Goal: Task Accomplishment & Management: Manage account settings

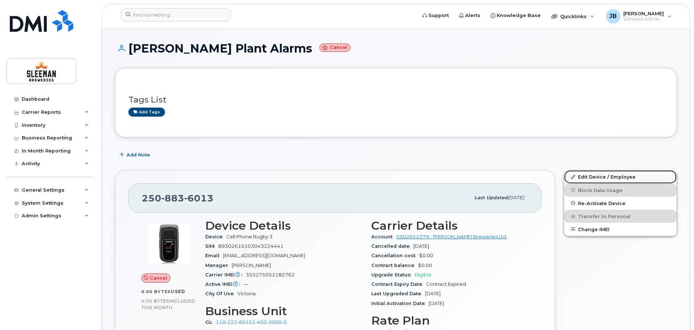
click at [603, 175] on link "Edit Device / Employee" at bounding box center [620, 176] width 112 height 13
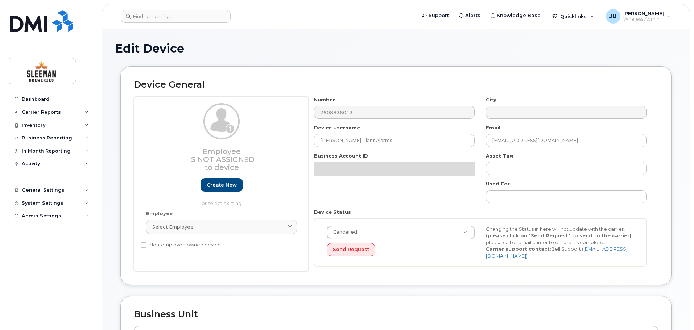
select select "9063164"
click at [394, 88] on h2 "Device General" at bounding box center [396, 85] width 524 height 10
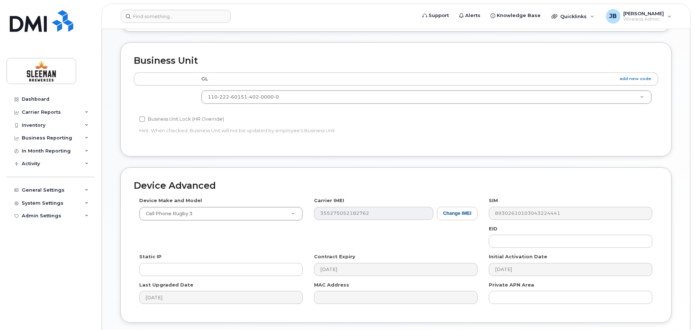
scroll to position [304, 0]
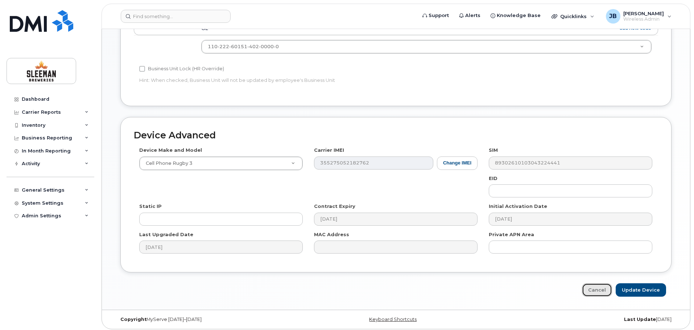
click at [597, 290] on link "Cancel" at bounding box center [597, 289] width 30 height 13
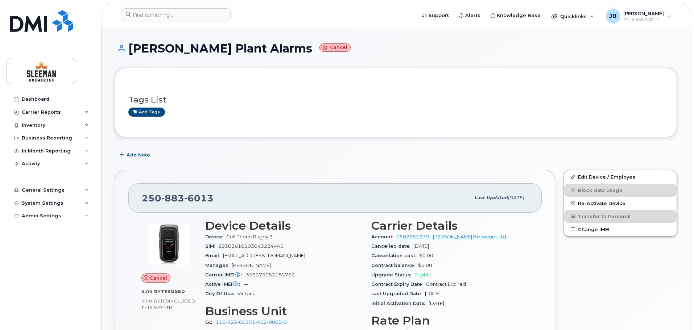
click at [420, 112] on div "Add tags" at bounding box center [392, 112] width 529 height 9
click at [254, 73] on div "Tags List Add tags" at bounding box center [396, 103] width 562 height 70
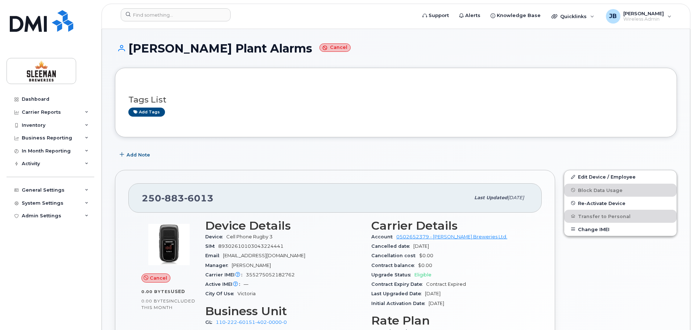
scroll to position [36, 0]
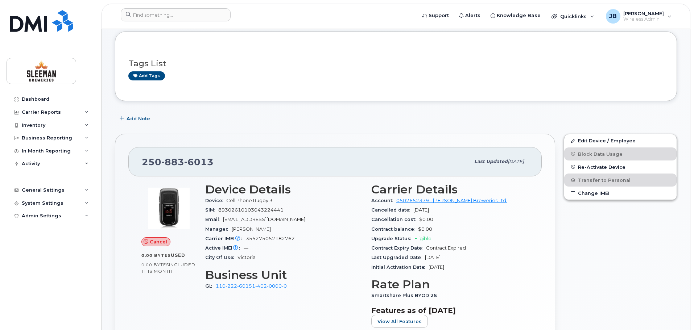
click at [219, 113] on div "Add Note" at bounding box center [396, 118] width 562 height 13
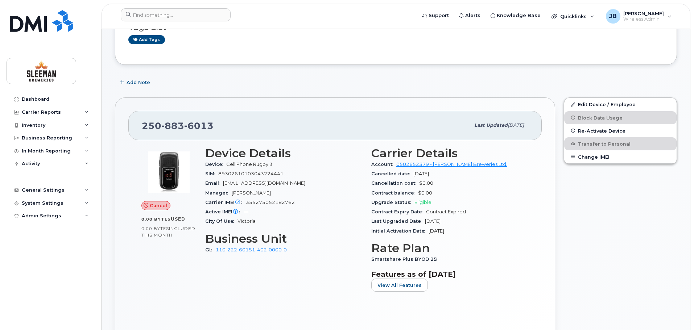
scroll to position [109, 0]
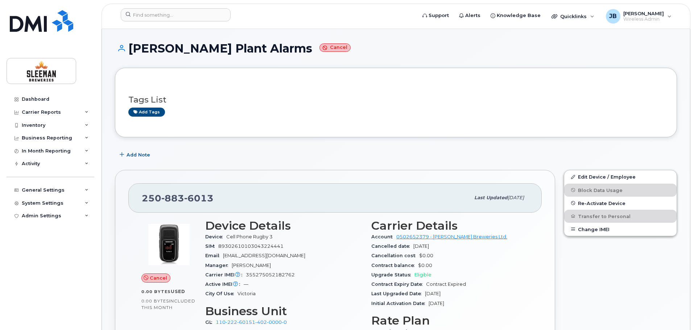
click at [594, 178] on link "Edit Device / Employee" at bounding box center [620, 176] width 112 height 13
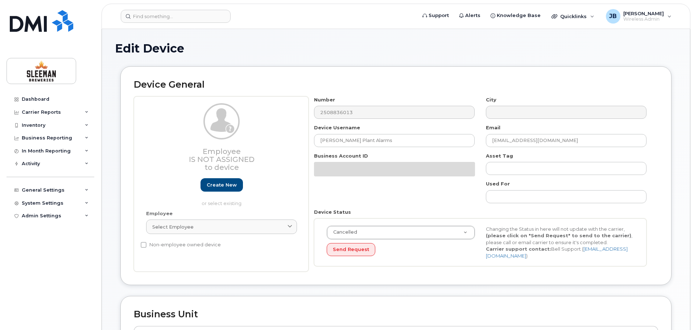
select select "9063164"
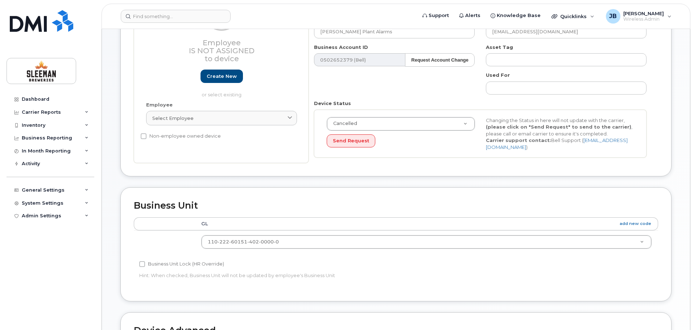
scroll to position [145, 0]
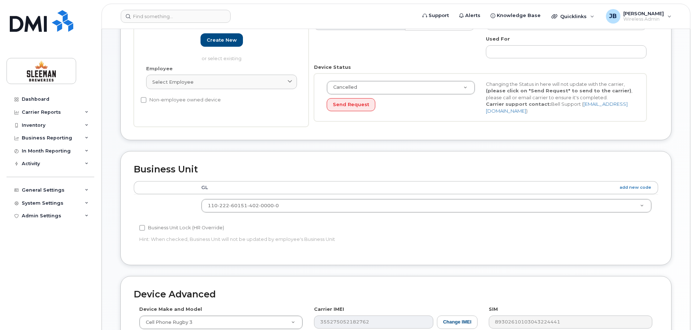
click at [226, 185] on th "GL add new code" at bounding box center [426, 187] width 463 height 13
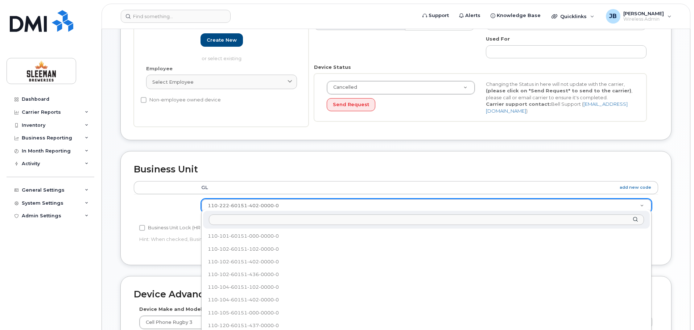
click at [220, 221] on input "text" at bounding box center [426, 220] width 435 height 11
paste input "110-102-60151-402-0000-0000000000-00000"
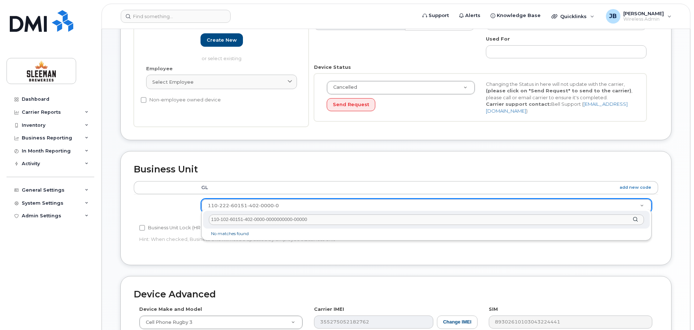
click at [330, 220] on input "110-102-60151-402-0000-0000000000-00000" at bounding box center [426, 220] width 435 height 11
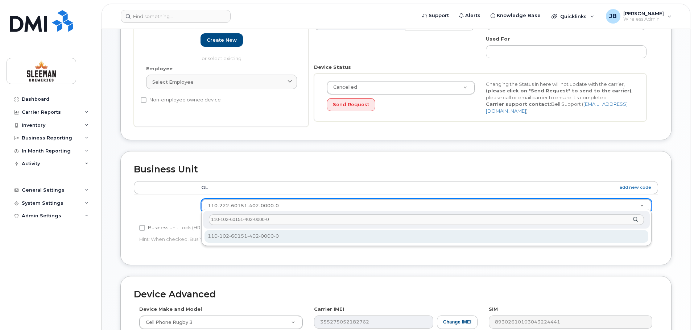
type input "110-102-60151-402-0000-0"
select select "9063153"
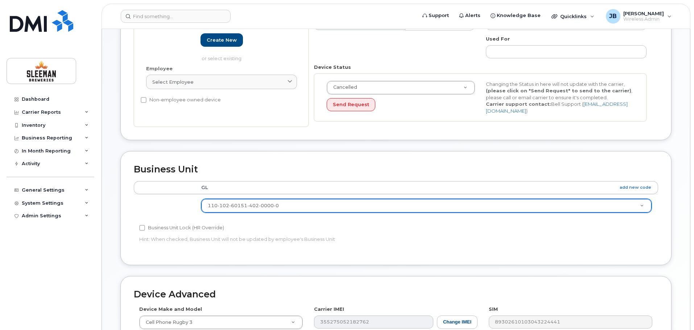
click at [273, 271] on div "Business Unit Accounting Categories Rules GL add new code 110-102-60151-402-000…" at bounding box center [396, 213] width 562 height 125
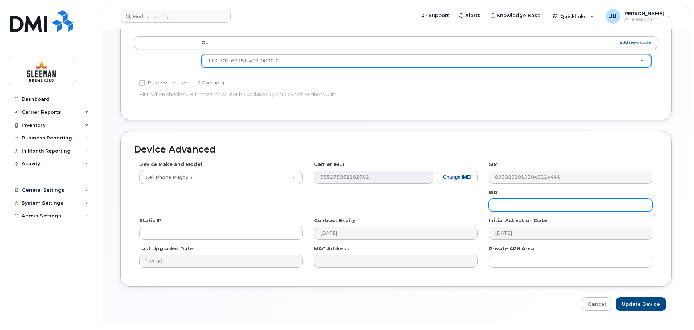
scroll to position [304, 0]
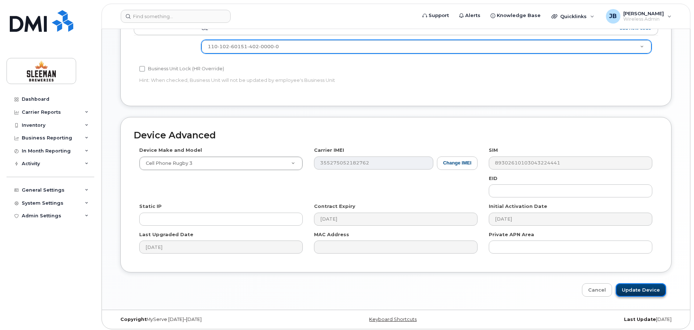
click at [646, 288] on input "Update Device" at bounding box center [640, 289] width 50 height 13
type input "Saving..."
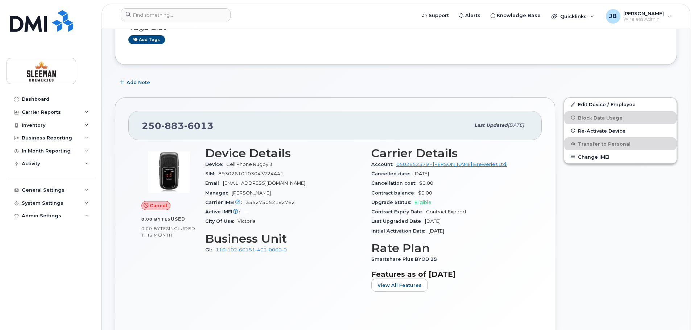
scroll to position [109, 0]
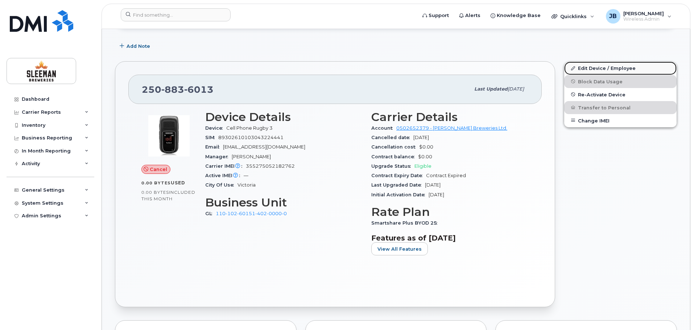
click at [592, 68] on link "Edit Device / Employee" at bounding box center [620, 68] width 112 height 13
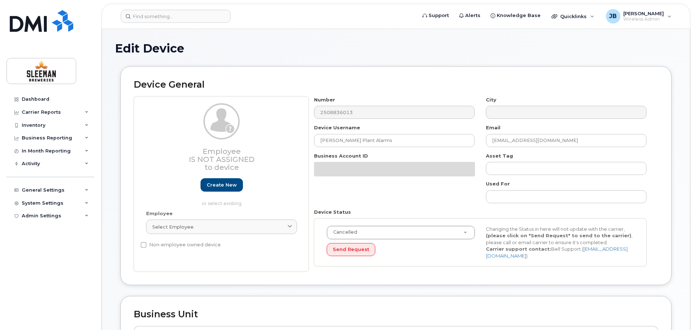
select select "9063153"
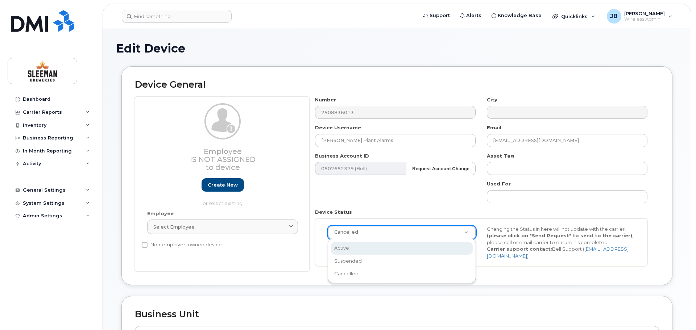
scroll to position [0, 2]
select select "active"
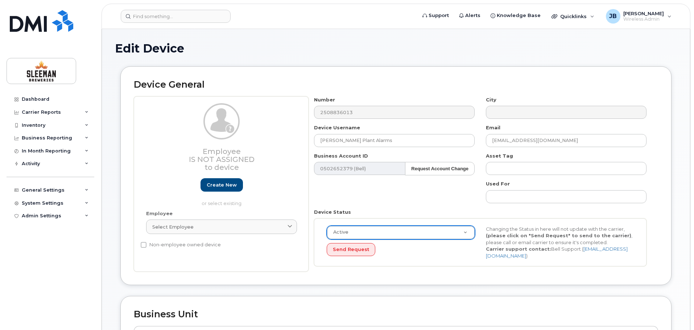
click at [434, 258] on div "Active Active Suspended Cancelled Send Request Changing the Status in here will…" at bounding box center [480, 243] width 332 height 48
click at [627, 57] on div "Edit Device" at bounding box center [396, 54] width 562 height 24
click at [349, 249] on button "Send Request" at bounding box center [351, 249] width 49 height 13
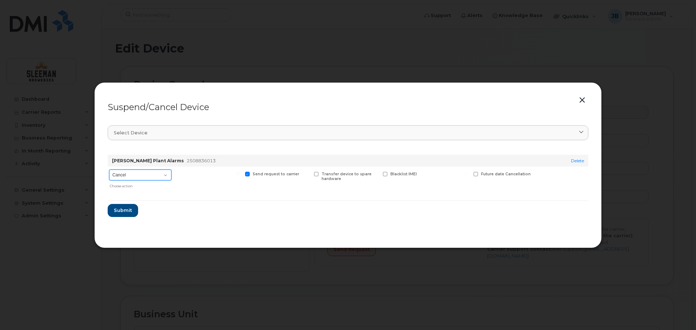
click at [167, 175] on select "Cancel Suspend - Extend Suspension Suspend - Reduced Rate Suspend - Full Rate S…" at bounding box center [140, 175] width 62 height 11
select select "[object Object]"
click at [109, 170] on select "Cancel Suspend - Extend Suspension Suspend - Reduced Rate Suspend - Full Rate S…" at bounding box center [140, 175] width 62 height 11
click at [175, 195] on form "Vernon Plant Alarms 2508836013 Delete Cancel Suspend - Extend Suspension Suspen…" at bounding box center [348, 183] width 481 height 68
click at [118, 213] on span "Submit" at bounding box center [122, 210] width 18 height 7
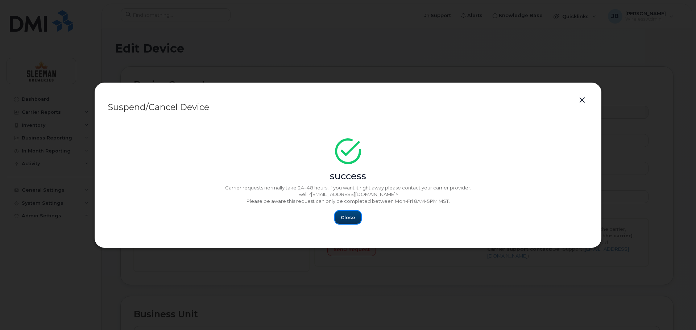
click at [348, 216] on span "Close" at bounding box center [348, 217] width 14 height 7
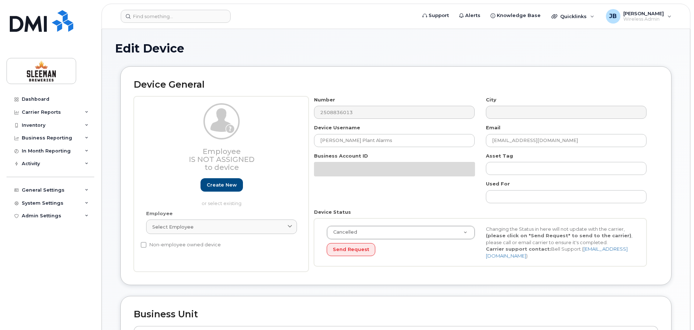
select select "9063153"
click at [265, 87] on h2 "Device General" at bounding box center [396, 85] width 524 height 10
select select "9063153"
click at [270, 59] on div "Edit Device" at bounding box center [396, 54] width 562 height 24
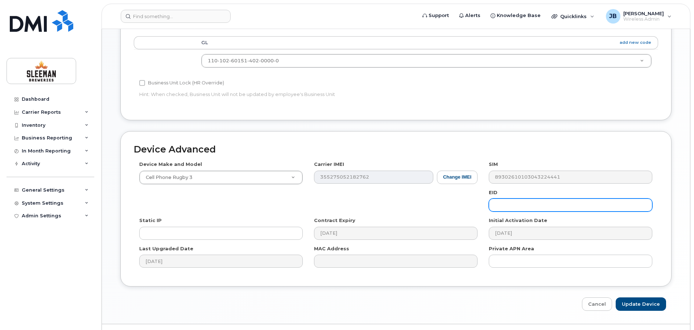
scroll to position [304, 0]
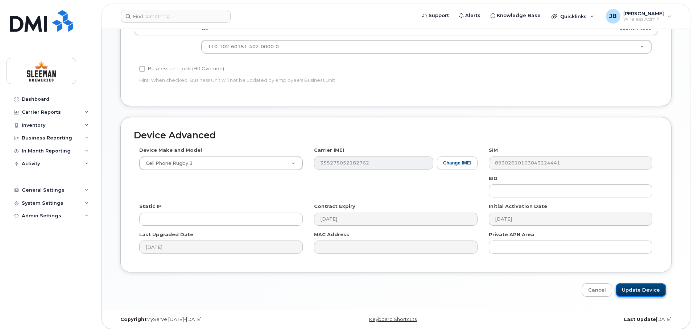
click at [640, 287] on input "Update Device" at bounding box center [640, 289] width 50 height 13
type input "Saving..."
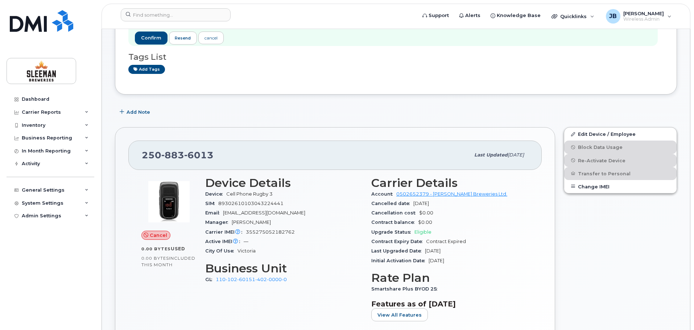
scroll to position [109, 0]
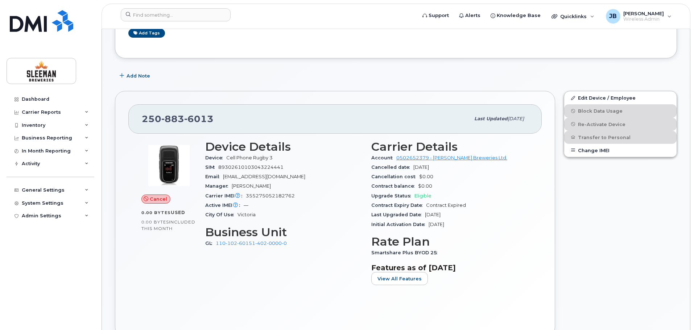
click at [626, 72] on div "Add Note" at bounding box center [396, 75] width 562 height 13
